Goal: Check status: Check status

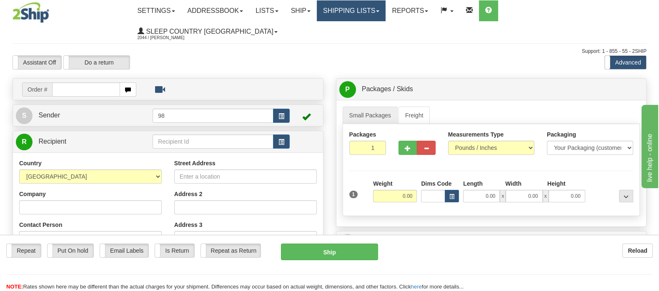
click at [367, 14] on link "Shipping lists" at bounding box center [351, 10] width 69 height 21
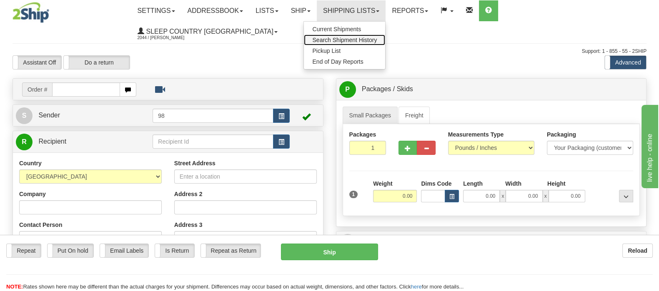
click at [371, 40] on span "Search Shipment History" at bounding box center [344, 40] width 65 height 7
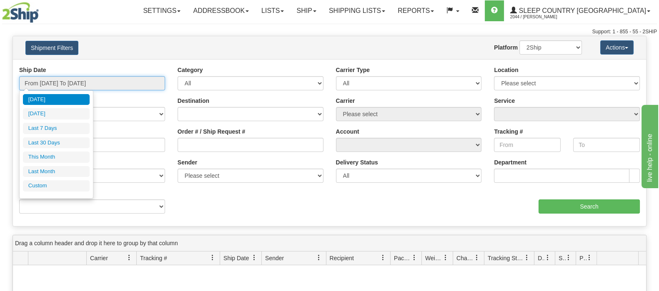
click at [92, 80] on input "From 08/27/2025 To 08/28/2025" at bounding box center [92, 83] width 146 height 14
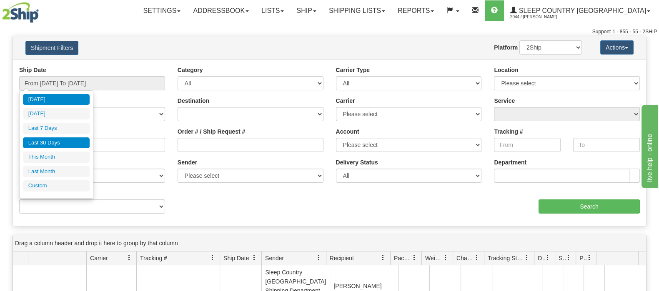
click at [71, 142] on li "Last 30 Days" at bounding box center [56, 143] width 67 height 11
type input "From 07/30/2025 To 08/28/2025"
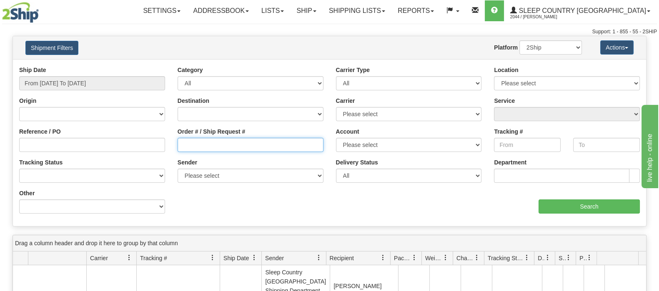
click at [231, 140] on input "Order # / Ship Request #" at bounding box center [251, 145] width 146 height 14
paste input "9000H933538"
type input "9000H933538"
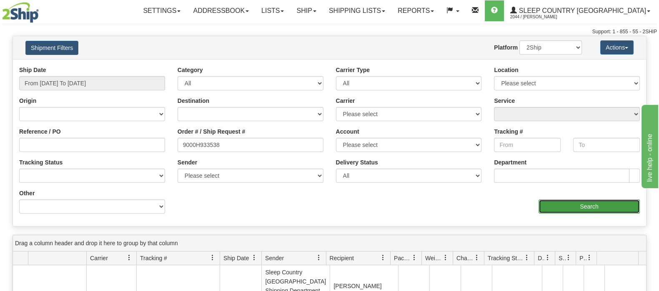
click at [569, 204] on input "Search" at bounding box center [589, 207] width 101 height 14
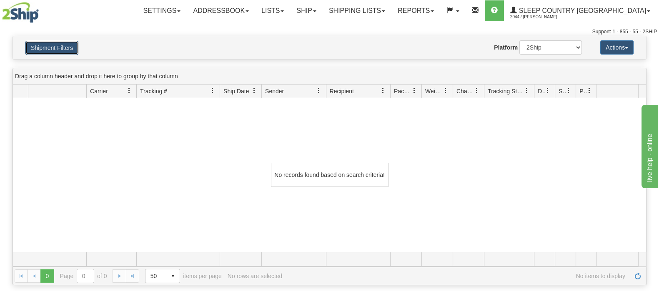
click at [69, 44] on button "Shipment Filters" at bounding box center [51, 48] width 53 height 14
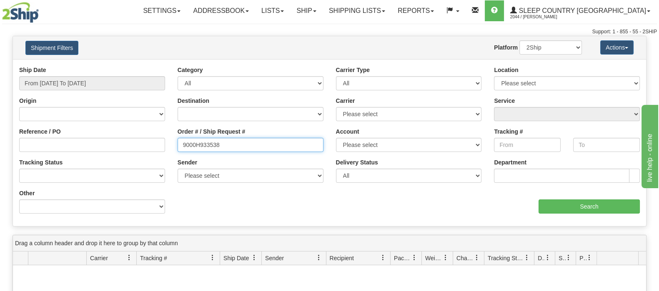
drag, startPoint x: 206, startPoint y: 148, endPoint x: 172, endPoint y: 149, distance: 33.8
click at [172, 149] on div "Order # / Ship Request # 9000H933538" at bounding box center [250, 143] width 158 height 31
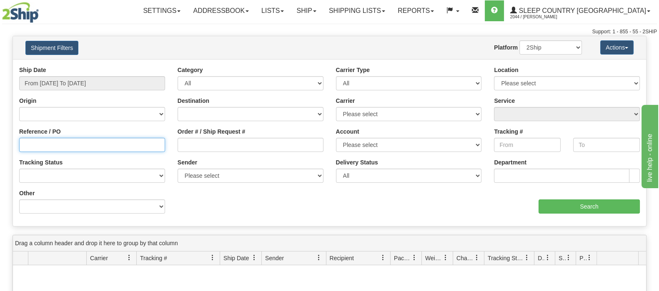
click at [142, 149] on input "Reference / PO" at bounding box center [92, 145] width 146 height 14
click at [142, 147] on input "Reference / PO" at bounding box center [92, 145] width 146 height 14
paste input "9000H933538"
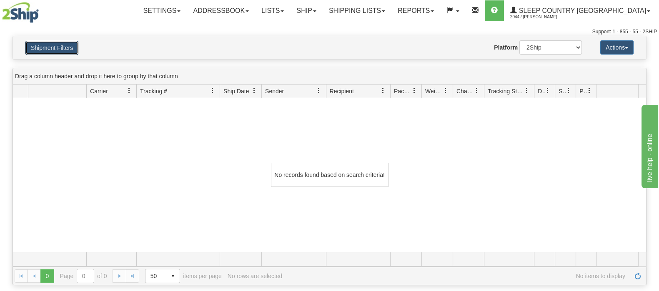
click at [59, 49] on button "Shipment Filters" at bounding box center [51, 48] width 53 height 14
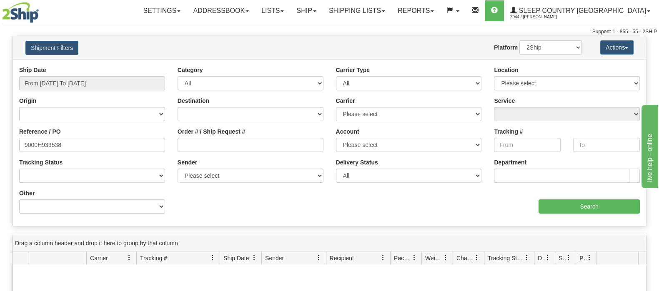
click at [177, 49] on div "Website Agent Nothing selected Client User Platform 2Ship Imported" at bounding box center [356, 47] width 466 height 14
click at [220, 143] on input "Order # / Ship Request #" at bounding box center [251, 145] width 146 height 14
drag, startPoint x: 102, startPoint y: 146, endPoint x: 2, endPoint y: 144, distance: 100.1
click at [3, 146] on div "Please wait... × Confirm Delete Delete Cancel × Confirm Delete Yes No Cancel × …" at bounding box center [329, 244] width 659 height 417
type input "1049730"
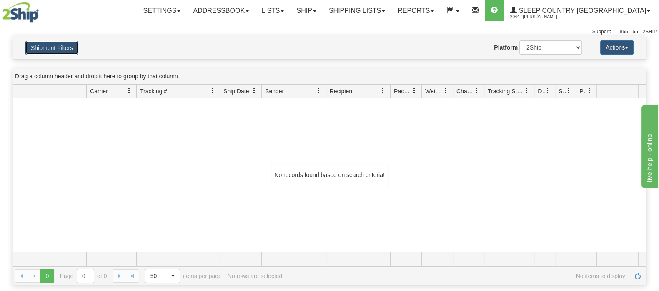
click at [67, 47] on button "Shipment Filters" at bounding box center [51, 48] width 53 height 14
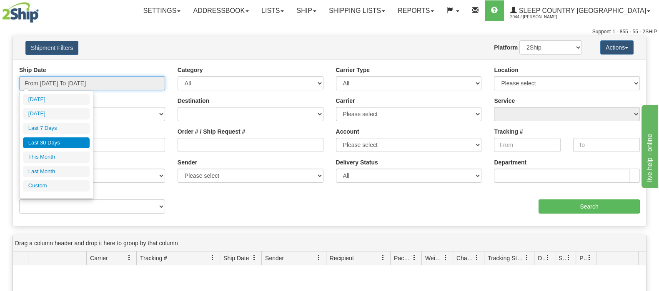
click at [88, 80] on input "From 07/30/2025 To 08/28/2025" at bounding box center [92, 83] width 146 height 14
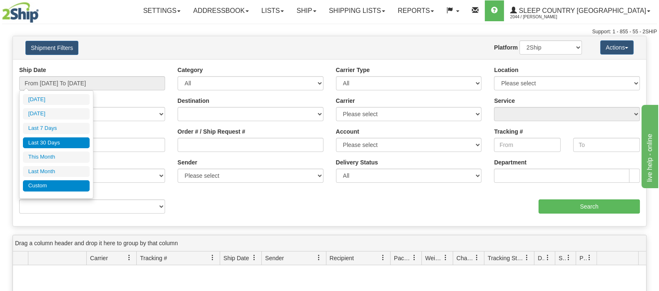
click at [59, 183] on li "Custom" at bounding box center [56, 185] width 67 height 11
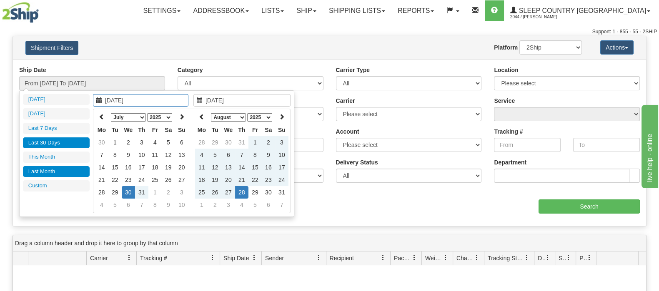
type input "07/01/2025"
type input "07/31/2025"
type input "07/14/2025"
type input "[DATE]"
type input "07/01/2025"
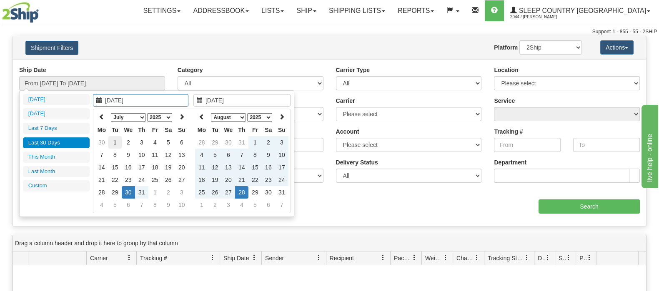
click at [115, 143] on td "1" at bounding box center [114, 142] width 13 height 13
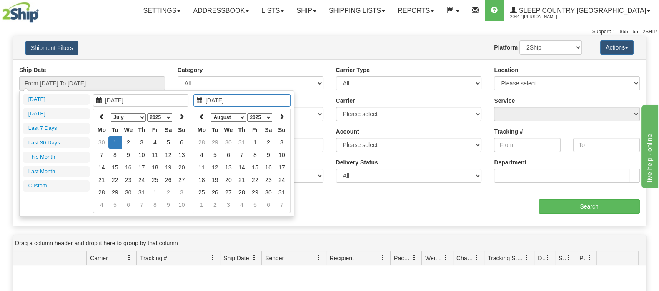
type input "09/06/2025"
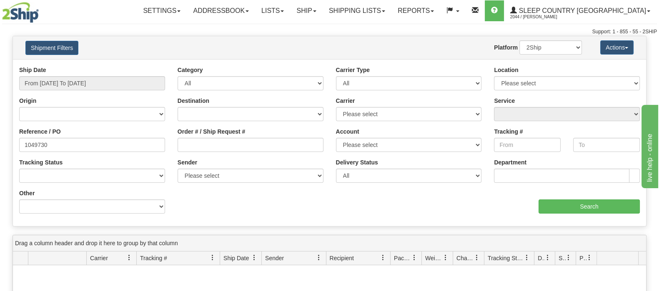
click at [318, 211] on div "Ship Date From 07/30/2025 To 08/28/2025 Category All Inbound Outbound Carrier T…" at bounding box center [329, 143] width 633 height 154
click at [551, 205] on input "Search" at bounding box center [589, 207] width 101 height 14
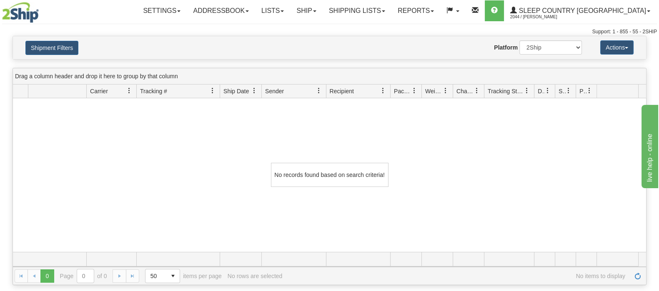
drag, startPoint x: 196, startPoint y: 173, endPoint x: 28, endPoint y: 37, distance: 215.7
click at [196, 169] on div "No records found based on search criteria!" at bounding box center [329, 175] width 633 height 154
click at [25, 32] on div "Support: 1 - 855 - 55 - 2SHIP" at bounding box center [329, 31] width 655 height 7
click at [45, 48] on button "Shipment Filters" at bounding box center [51, 48] width 53 height 14
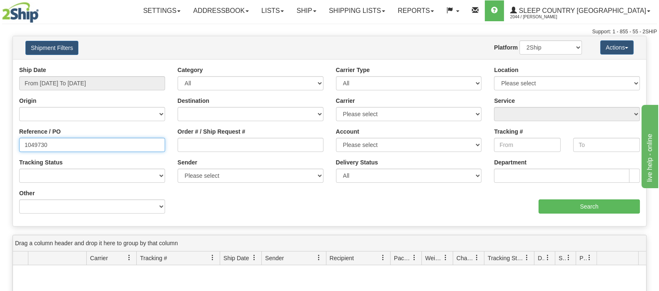
drag, startPoint x: 73, startPoint y: 149, endPoint x: -21, endPoint y: 145, distance: 94.3
click at [0, 145] on html "Upgrade Account Cancel Toggle navigation Settings New Senders" at bounding box center [329, 145] width 659 height 291
click at [44, 74] on div "Ship Date From 07/30/2025 To 08/28/2025" at bounding box center [92, 78] width 146 height 25
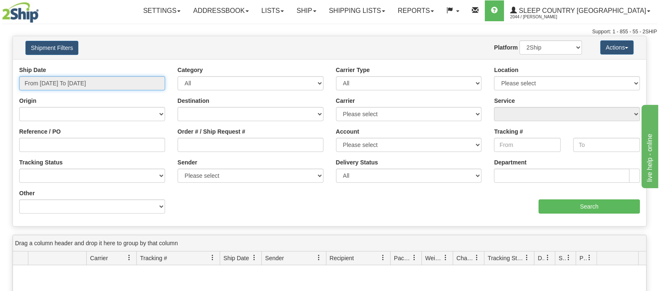
type input "07/30/2025"
type input "[DATE]"
click at [46, 82] on input "From 07/30/2025 To 08/28/2025" at bounding box center [92, 83] width 146 height 14
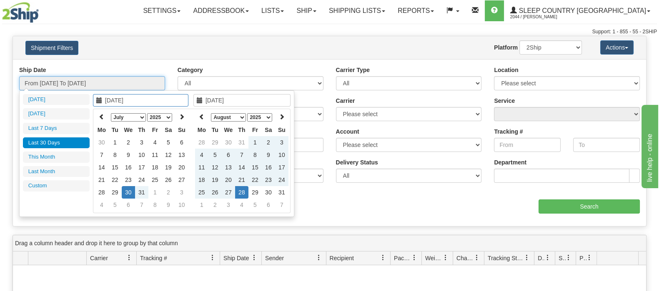
type input "08/27/2025"
type input "07/30/2025"
type input "[DATE]"
type input "07/01/2025"
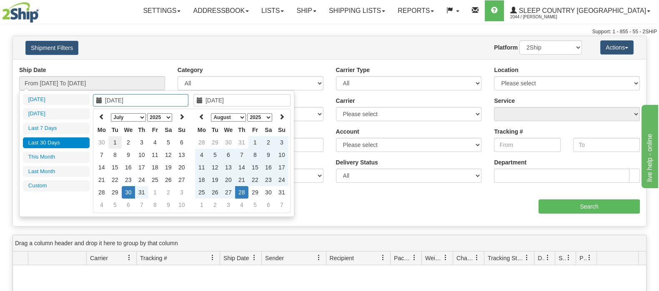
click at [119, 140] on td "1" at bounding box center [114, 142] width 13 height 13
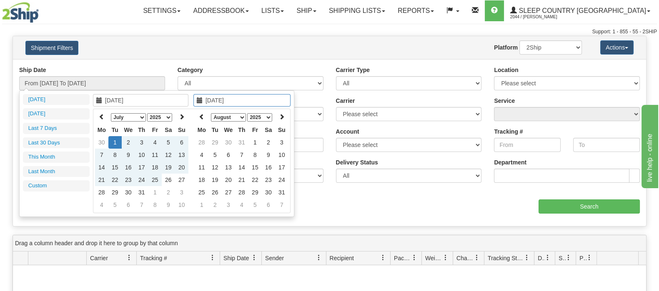
type input "09/06/2025"
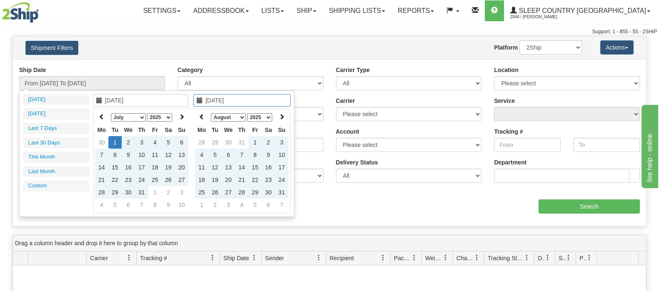
click at [373, 216] on div "Ship Date From 07/30/2025 To 08/28/2025 Category All Inbound Outbound Carrier T…" at bounding box center [329, 143] width 633 height 154
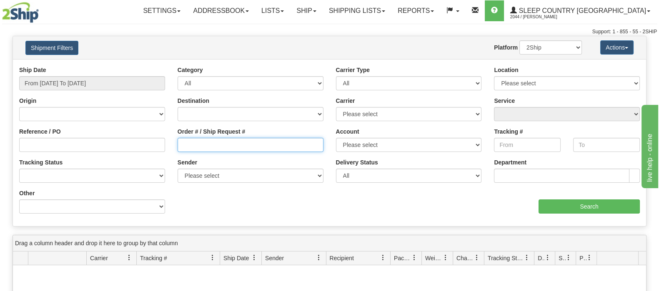
click at [203, 149] on input "Order # / Ship Request #" at bounding box center [251, 145] width 146 height 14
paste input "9000H933538"
type input "9000H933538"
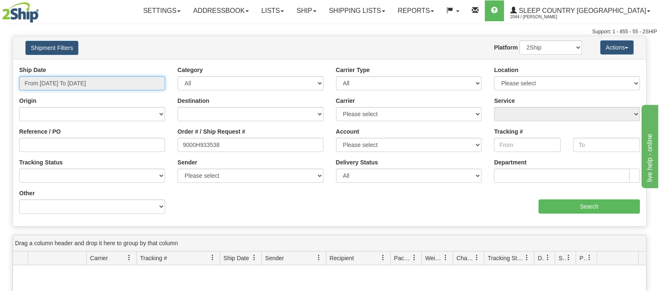
type input "07/30/2025"
type input "[DATE]"
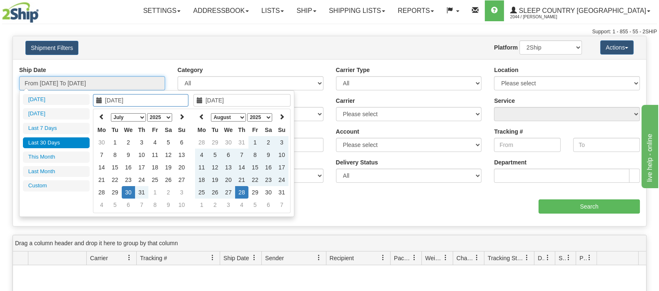
click at [114, 84] on input "From 07/30/2025 To 08/28/2025" at bounding box center [92, 83] width 146 height 14
type input "07/01/2025"
click at [114, 141] on td "1" at bounding box center [114, 142] width 13 height 13
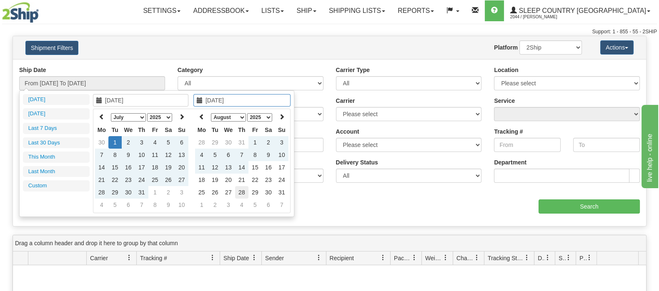
type input "[DATE]"
click at [241, 190] on td "28" at bounding box center [241, 192] width 13 height 13
type input "From 07/01/2025 To 08/28/2025"
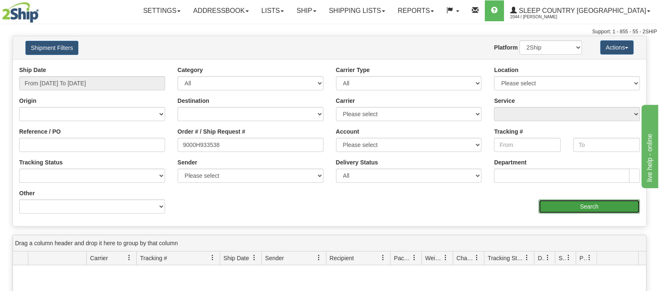
click at [575, 209] on input "Search" at bounding box center [589, 207] width 101 height 14
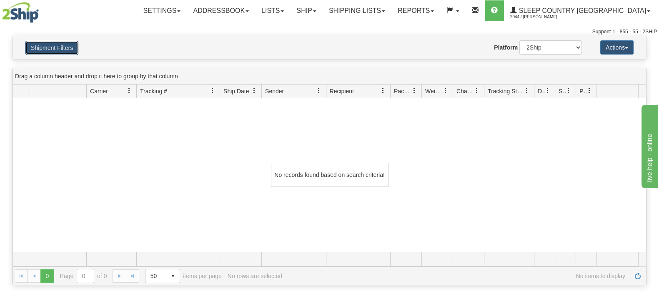
click at [65, 43] on button "Shipment Filters" at bounding box center [51, 48] width 53 height 14
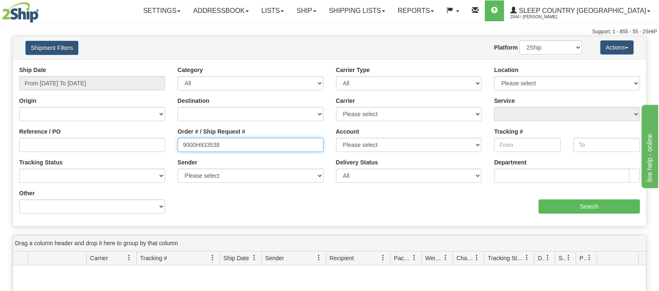
drag, startPoint x: 223, startPoint y: 146, endPoint x: 170, endPoint y: 146, distance: 53.4
click at [170, 66] on div "Reference / PO Order # / Ship Request # 9000H933538 Account Please select Canad…" at bounding box center [329, 66] width 633 height 0
click at [120, 157] on div "Reference / PO" at bounding box center [92, 143] width 158 height 31
click at [120, 155] on div "Reference / PO" at bounding box center [92, 143] width 158 height 31
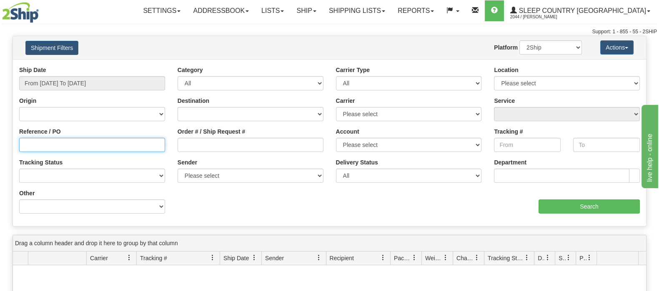
click at [117, 151] on input "Reference / PO" at bounding box center [92, 145] width 146 height 14
paste input "9000H933538"
type input "9000H933538"
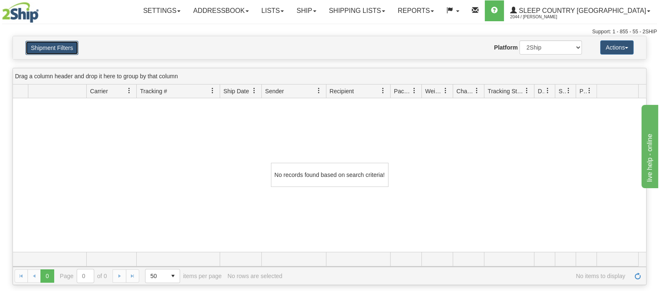
click at [60, 50] on button "Shipment Filters" at bounding box center [51, 48] width 53 height 14
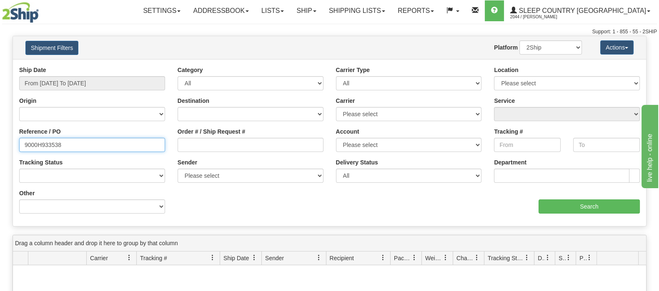
drag, startPoint x: 104, startPoint y: 145, endPoint x: 11, endPoint y: 171, distance: 96.8
click at [0, 158] on html "Upgrade Account Cancel Toggle navigation Settings New Senders" at bounding box center [329, 145] width 659 height 291
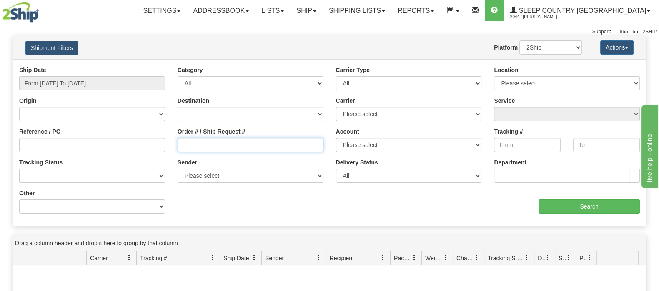
click at [202, 143] on input "Order # / Ship Request #" at bounding box center [251, 145] width 146 height 14
paste input "9000F903981"
type input "9000F903981"
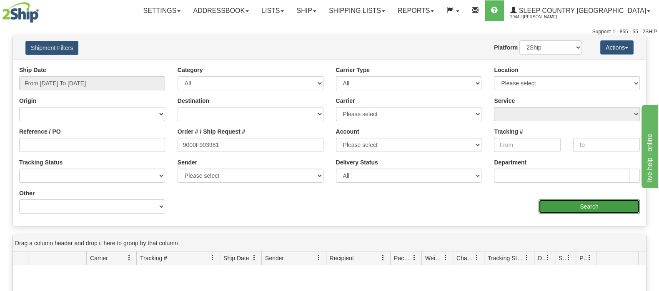
click at [574, 210] on input "Search" at bounding box center [589, 207] width 101 height 14
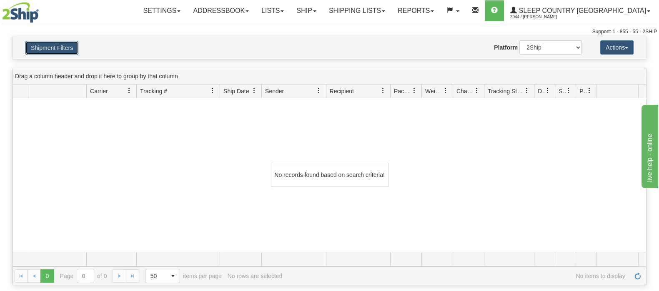
click at [64, 46] on button "Shipment Filters" at bounding box center [51, 48] width 53 height 14
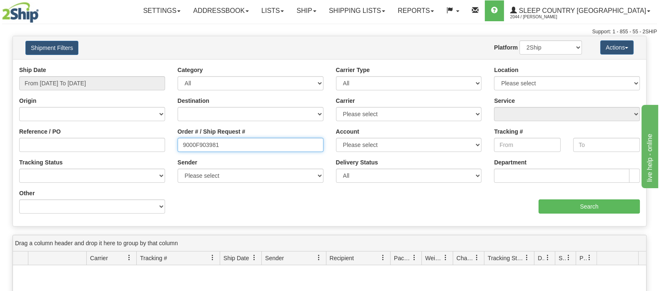
drag, startPoint x: 226, startPoint y: 149, endPoint x: 165, endPoint y: 147, distance: 60.9
click at [165, 66] on div "Reference / PO Order # / Ship Request # 9000F903981 Account Please select Canad…" at bounding box center [329, 66] width 633 height 0
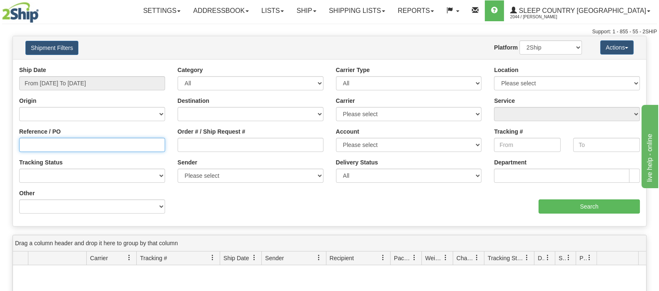
click at [149, 146] on input "Reference / PO" at bounding box center [92, 145] width 146 height 14
paste input "9000F903981"
type input "9000F903981"
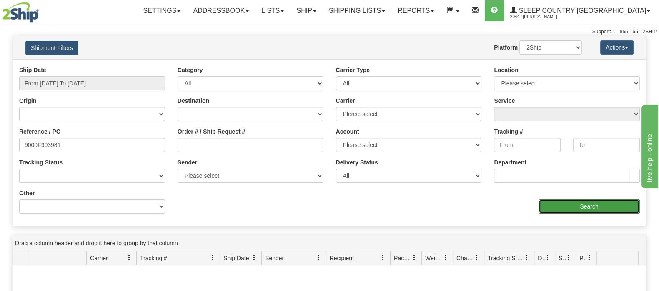
click at [564, 213] on input "Search" at bounding box center [589, 207] width 101 height 14
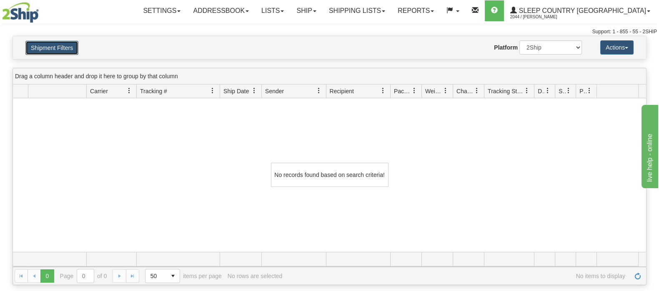
click at [48, 43] on button "Shipment Filters" at bounding box center [51, 48] width 53 height 14
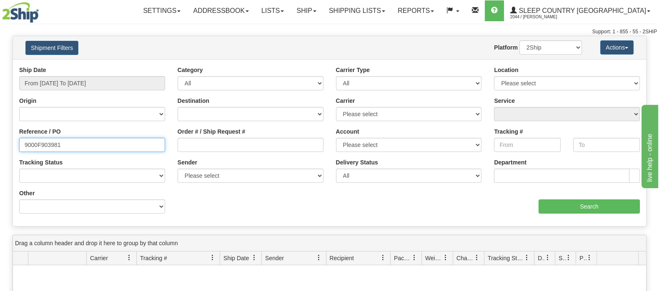
drag, startPoint x: -2, startPoint y: 145, endPoint x: -23, endPoint y: 146, distance: 20.9
click at [0, 146] on html "Upgrade Account Cancel Toggle navigation Settings New Senders" at bounding box center [329, 145] width 659 height 291
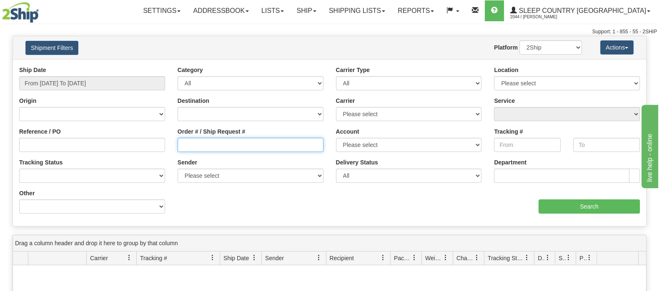
click at [207, 146] on input "Order # / Ship Request #" at bounding box center [251, 145] width 146 height 14
paste input "9000F903981"
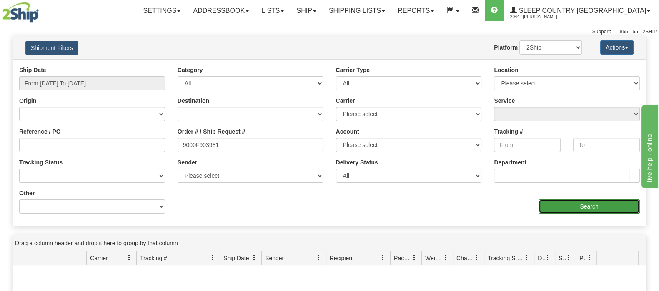
click at [544, 203] on input "Search" at bounding box center [589, 207] width 101 height 14
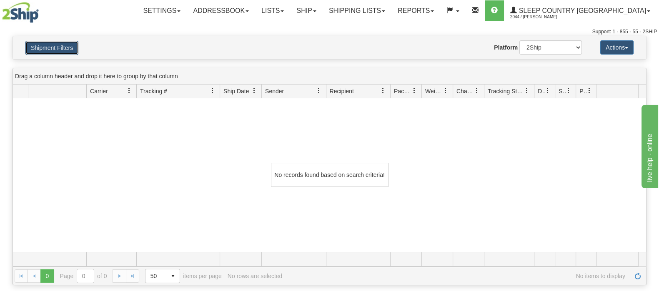
click at [38, 50] on button "Shipment Filters" at bounding box center [51, 48] width 53 height 14
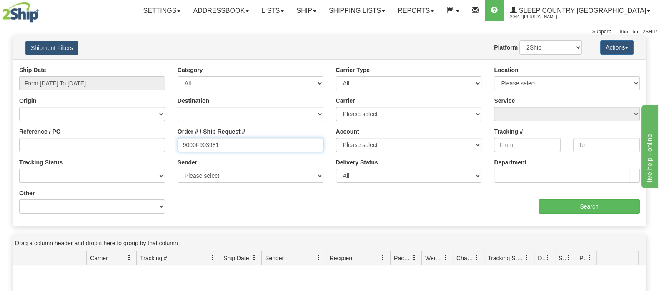
drag, startPoint x: 175, startPoint y: 148, endPoint x: 183, endPoint y: 149, distance: 7.5
click at [170, 66] on div "Reference / PO Order # / Ship Request # 9000F903981 Account Please select Canad…" at bounding box center [329, 66] width 633 height 0
paste input "H933538"
type input "9000H933538"
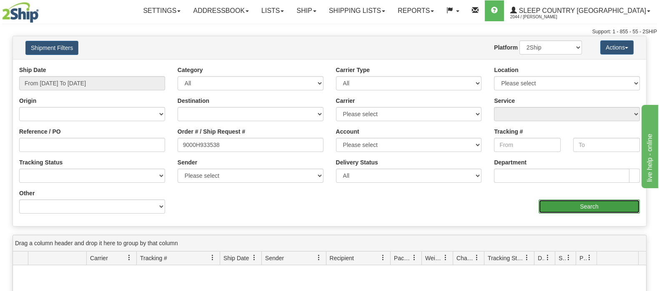
click at [553, 207] on input "Search" at bounding box center [589, 207] width 101 height 14
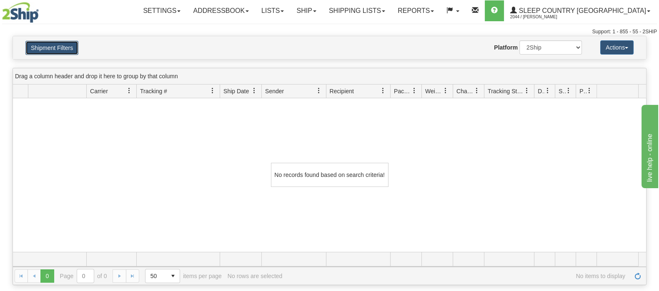
click at [66, 48] on button "Shipment Filters" at bounding box center [51, 48] width 53 height 14
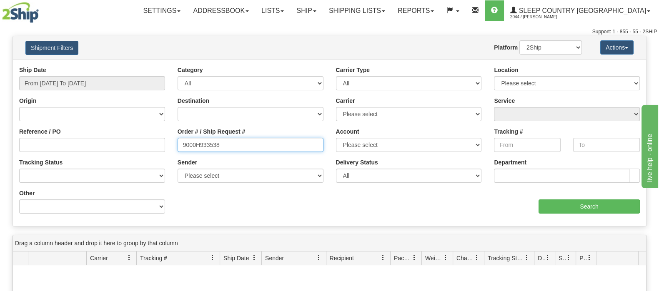
drag, startPoint x: 231, startPoint y: 147, endPoint x: 178, endPoint y: 150, distance: 53.0
click at [178, 150] on input "9000H933538" at bounding box center [251, 145] width 146 height 14
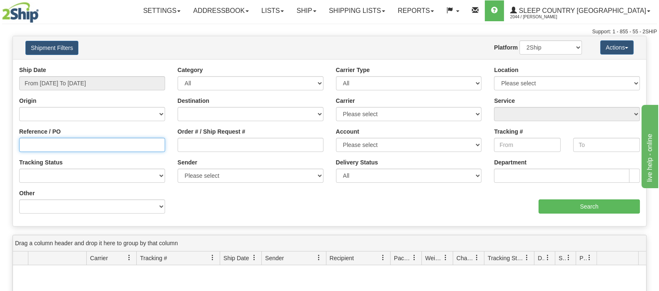
click at [148, 146] on input "Reference / PO" at bounding box center [92, 145] width 146 height 14
paste input "9000H933538"
type input "9000H933538"
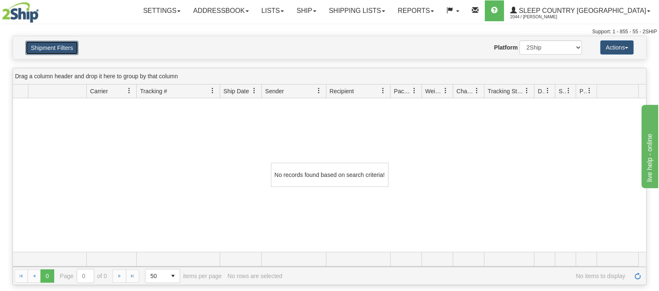
click at [57, 45] on button "Shipment Filters" at bounding box center [51, 48] width 53 height 14
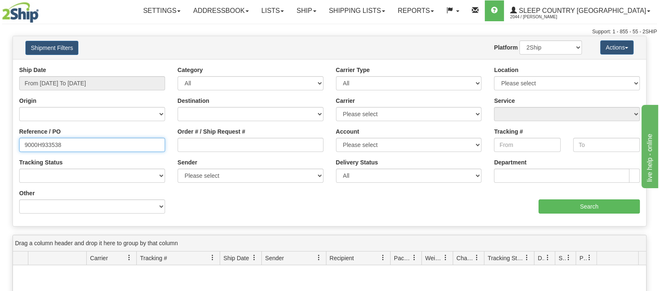
drag, startPoint x: 32, startPoint y: 148, endPoint x: 15, endPoint y: 147, distance: 17.1
click at [15, 147] on div "Reference / PO 9000H933538" at bounding box center [92, 143] width 158 height 31
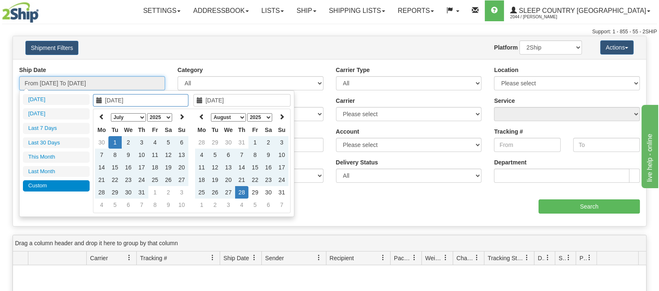
click at [84, 80] on input "From 07/01/2025 To 08/28/2025" at bounding box center [92, 83] width 146 height 14
type input "07/01/2025"
type input "[DATE]"
type input "08/01/2025"
type input "08/31/2025"
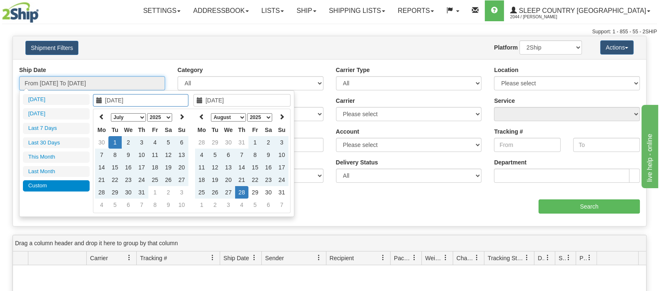
type input "07/01/2025"
type input "07/31/2025"
click at [65, 169] on li "Last Month" at bounding box center [56, 171] width 67 height 11
type input "From 07/01/2025 To 07/31/2025"
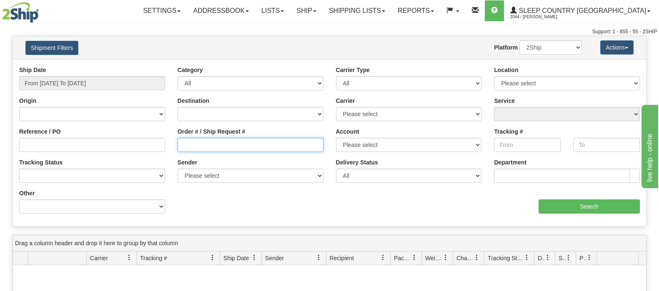
click at [251, 147] on input "Order # / Ship Request #" at bounding box center [251, 145] width 146 height 14
paste input "9000H933538"
type input "9000H933538"
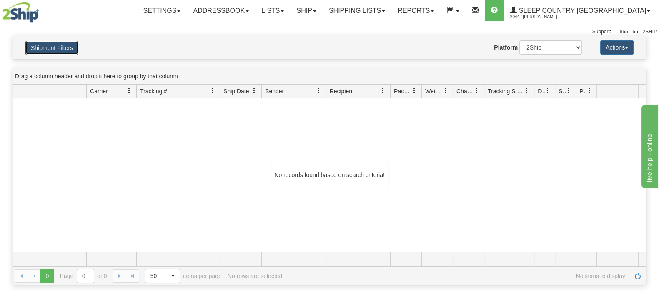
click at [77, 50] on button "Shipment Filters" at bounding box center [51, 48] width 53 height 14
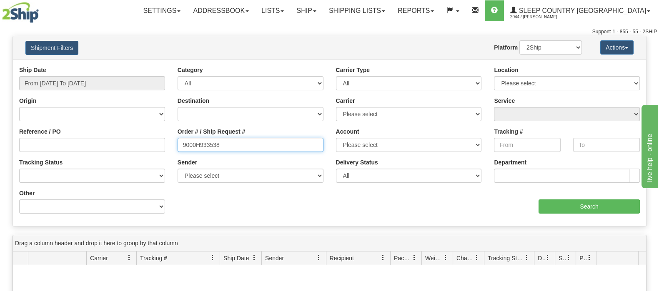
click at [183, 145] on input "9000H933538" at bounding box center [251, 145] width 146 height 14
